Goal: Information Seeking & Learning: Check status

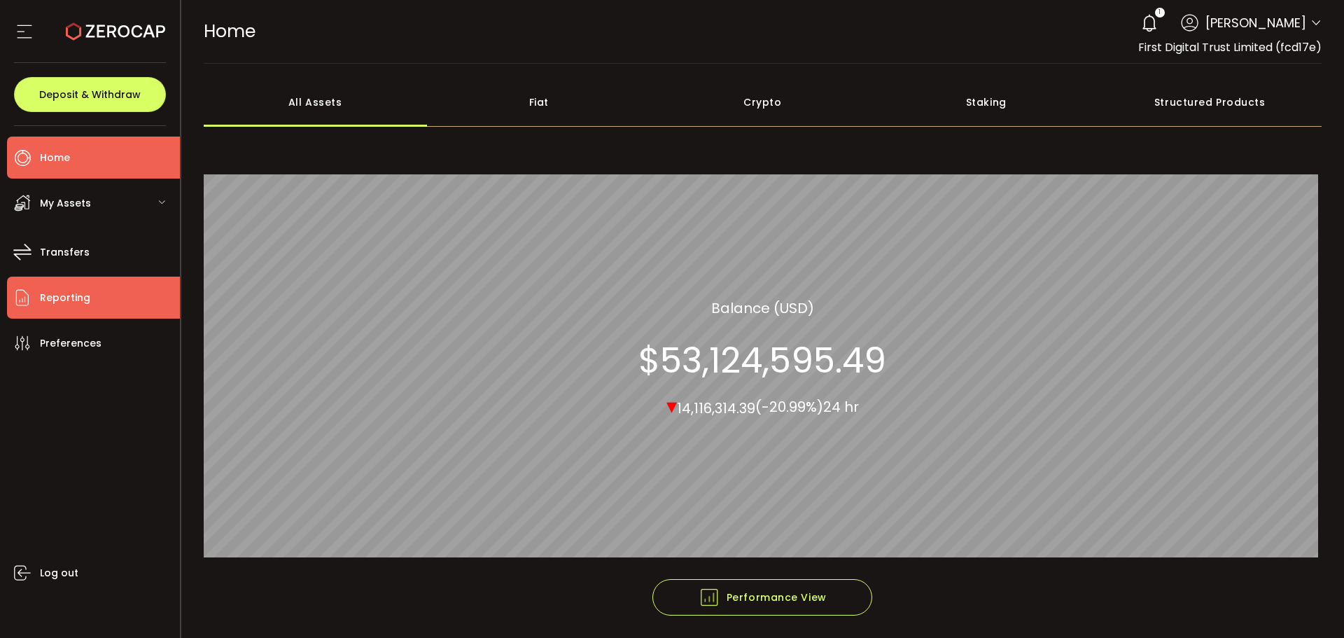
click at [106, 298] on li "Reporting" at bounding box center [93, 298] width 173 height 42
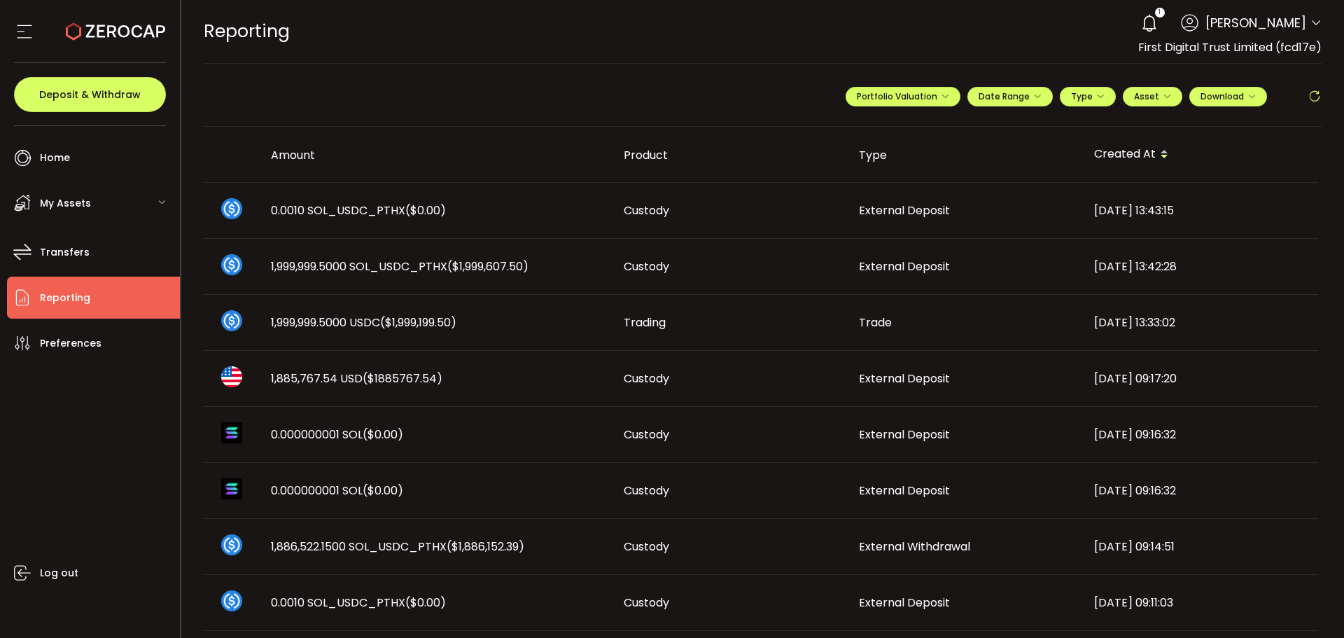
click at [717, 225] on td "Custody" at bounding box center [730, 211] width 235 height 56
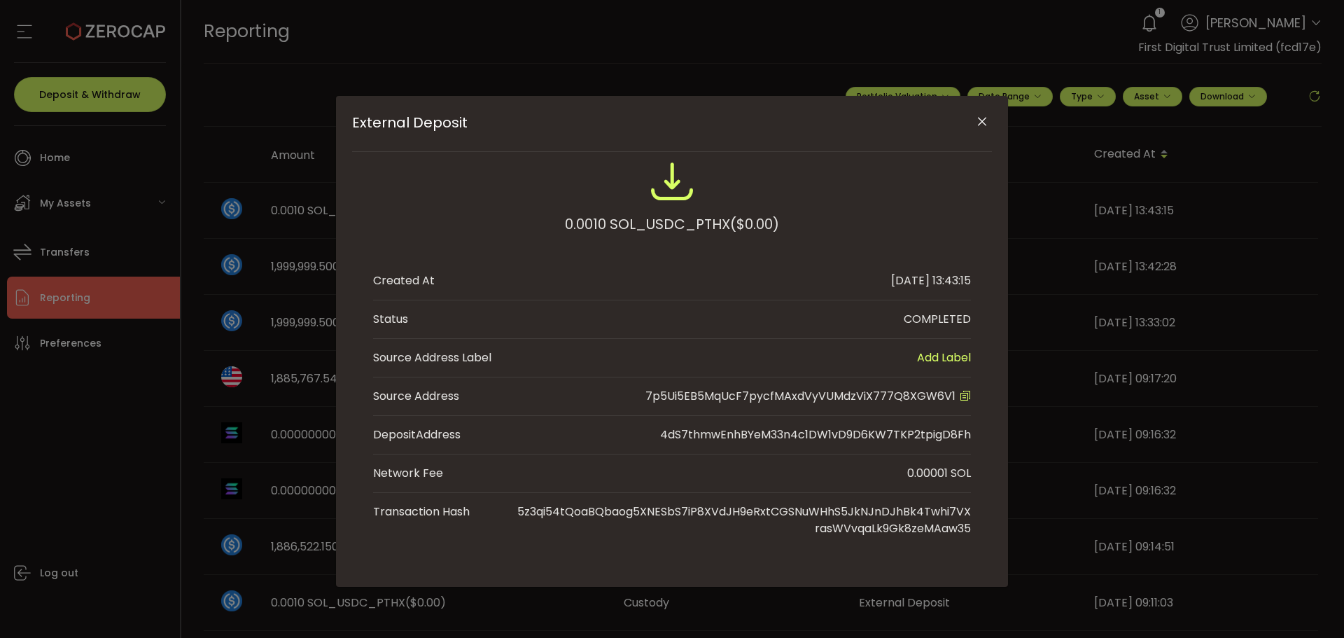
click at [982, 116] on icon "Close" at bounding box center [982, 122] width 14 height 14
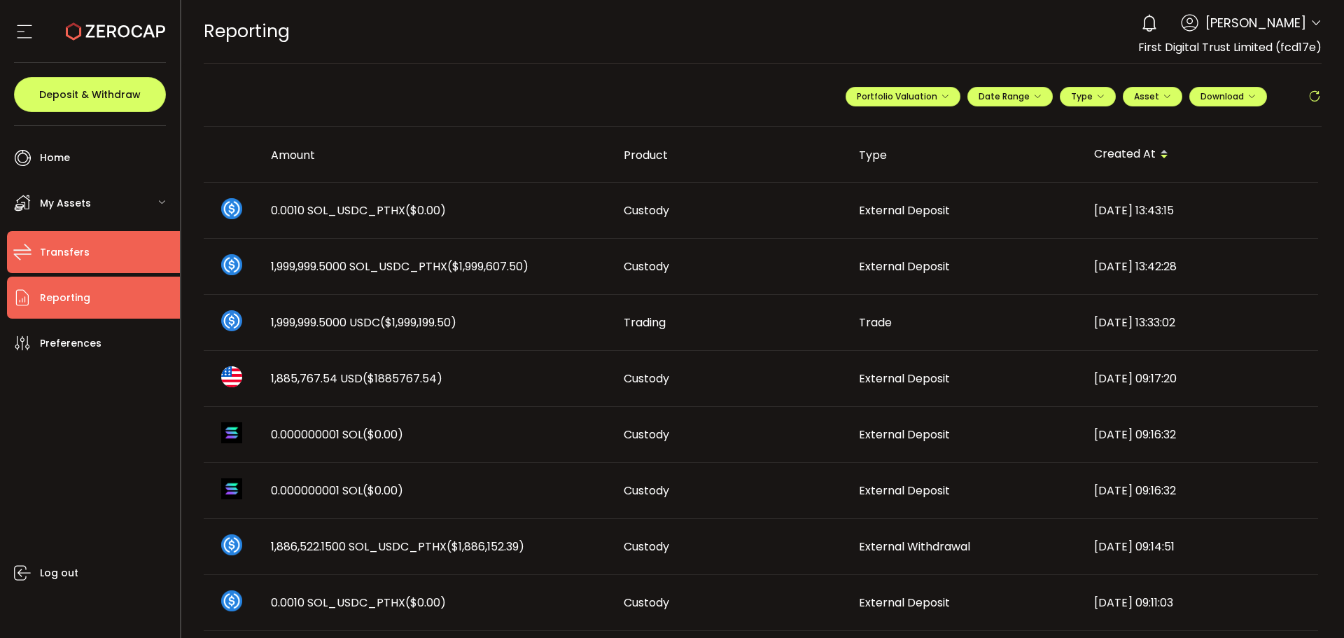
click at [93, 250] on li "Transfers" at bounding box center [93, 252] width 173 height 42
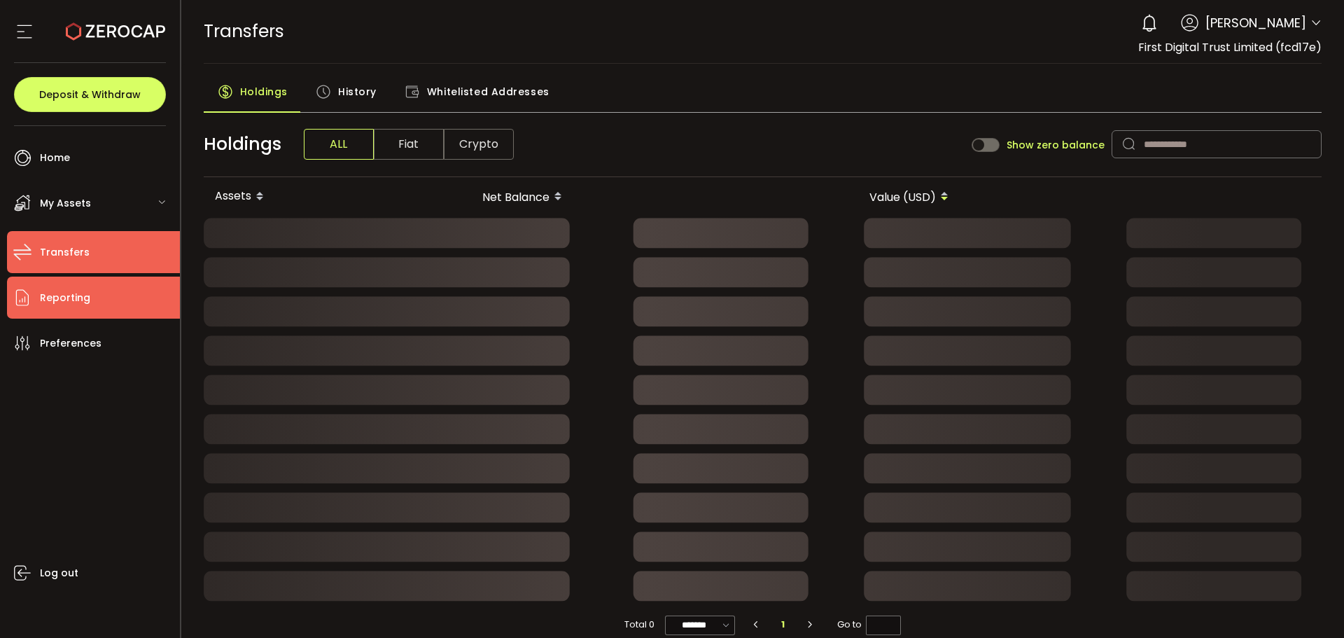
click at [99, 305] on li "Reporting" at bounding box center [93, 298] width 173 height 42
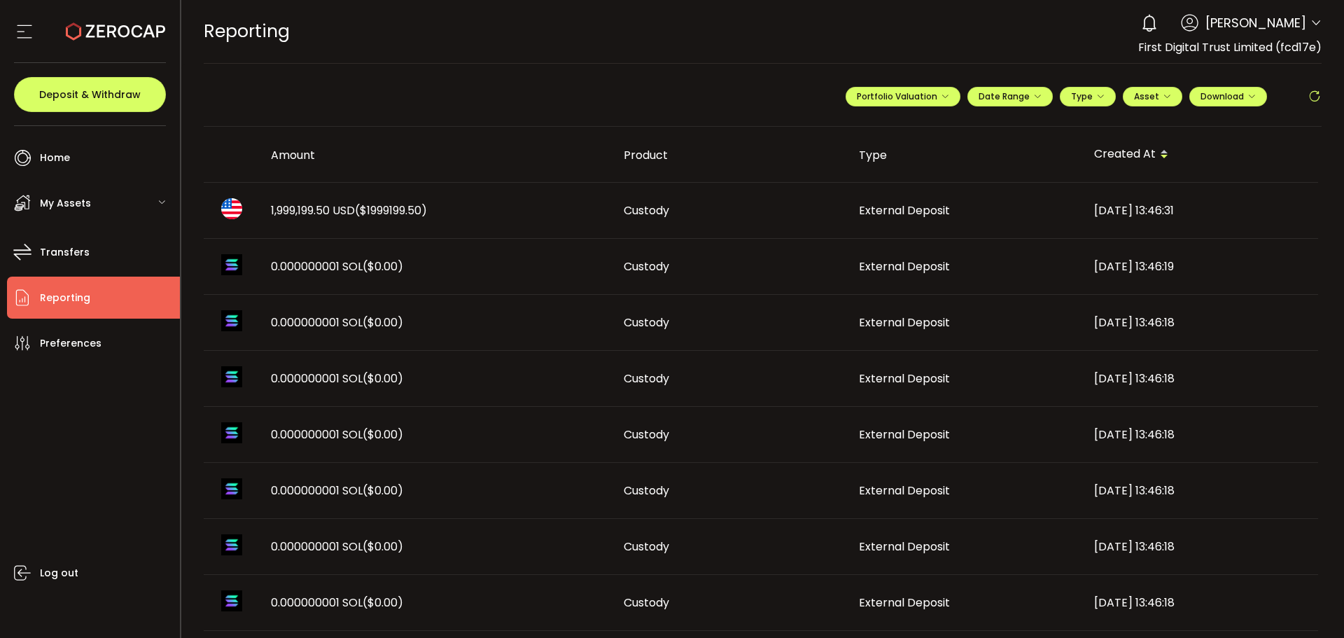
click at [359, 207] on span "1,999,199.50 USD ($1999199.50)" at bounding box center [349, 210] width 156 height 16
